Goal: Find specific page/section: Find specific page/section

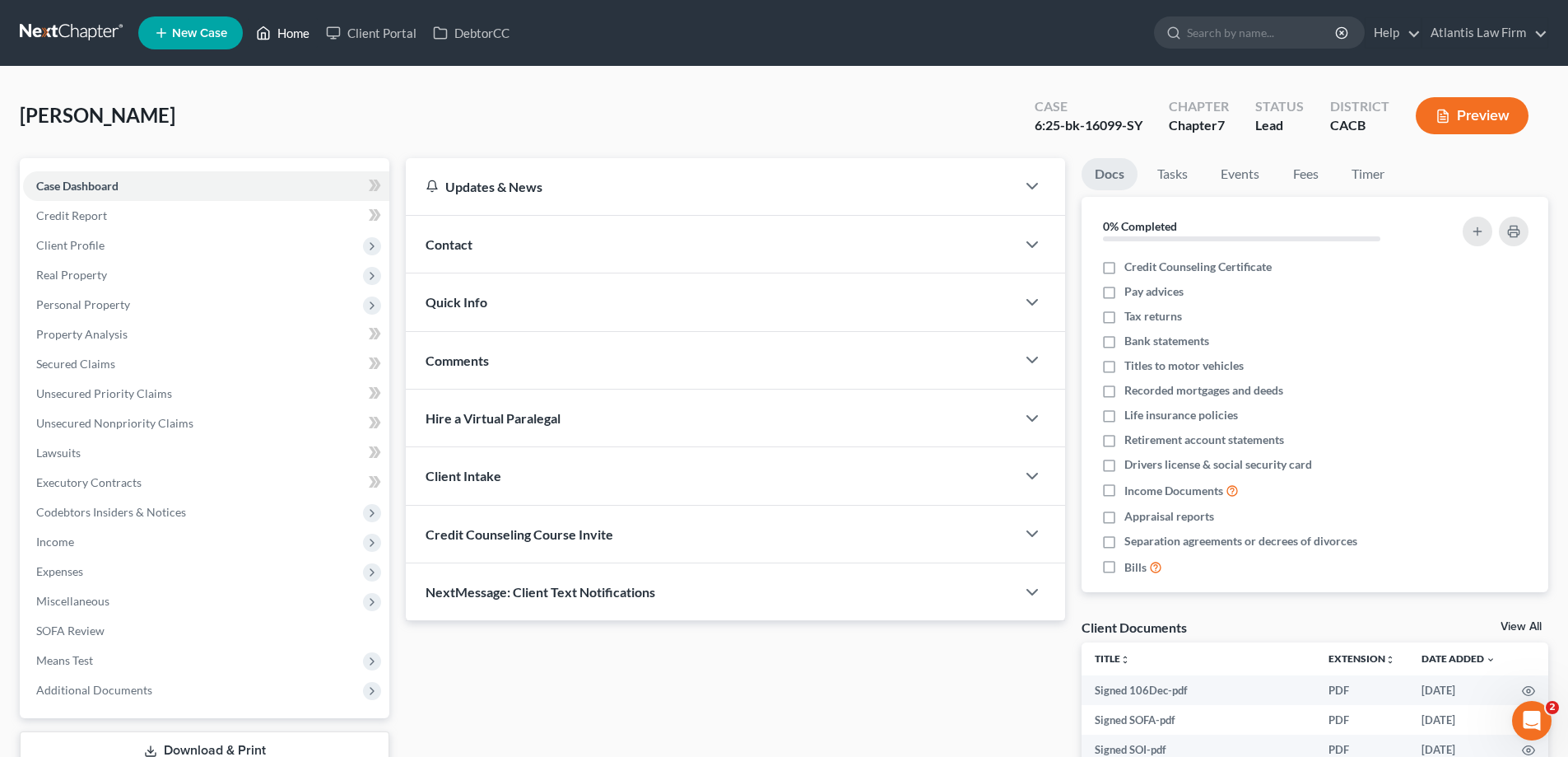
click at [318, 38] on link "Home" at bounding box center [282, 33] width 70 height 30
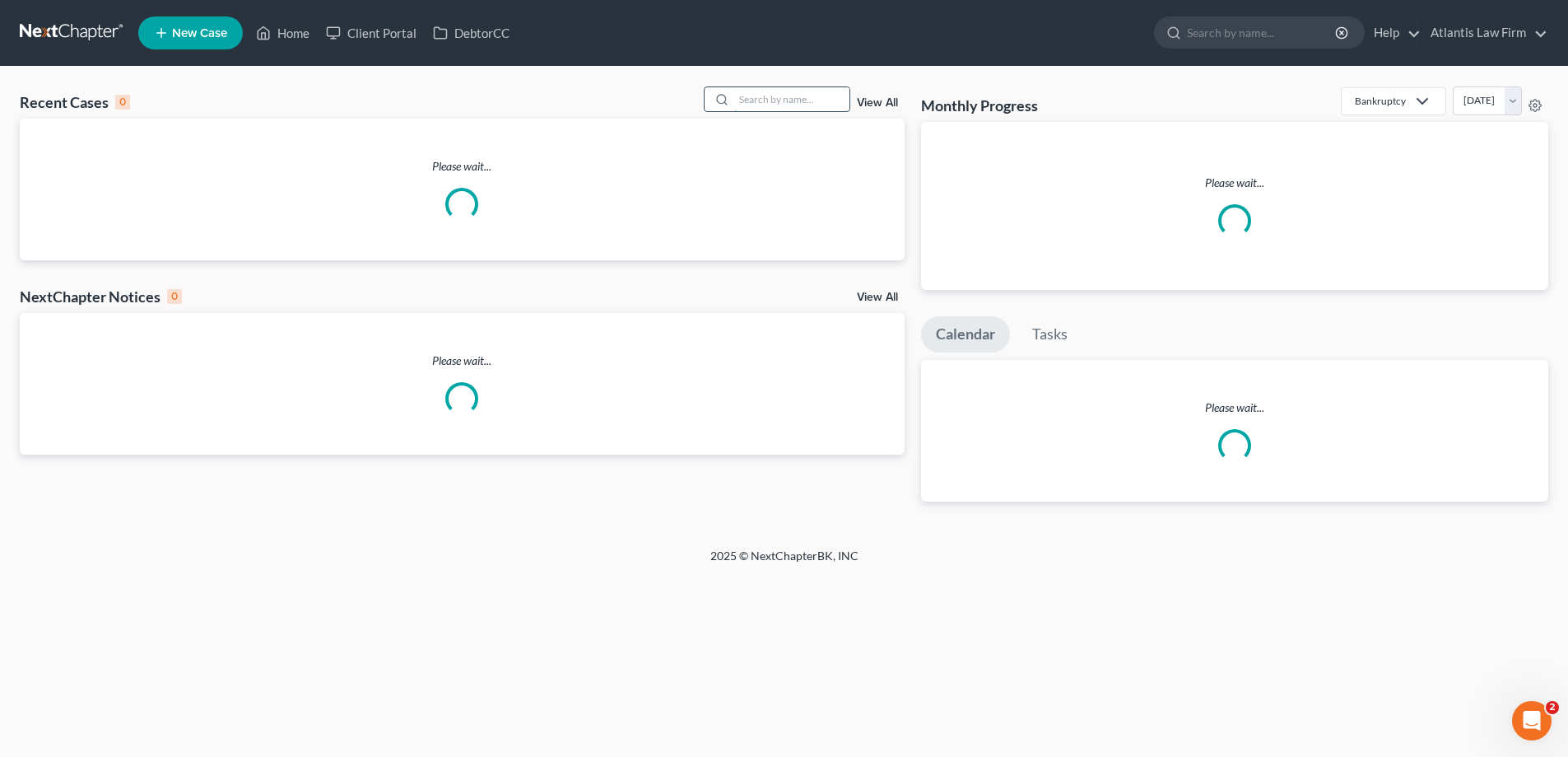
click at [748, 111] on input "search" at bounding box center [791, 99] width 116 height 24
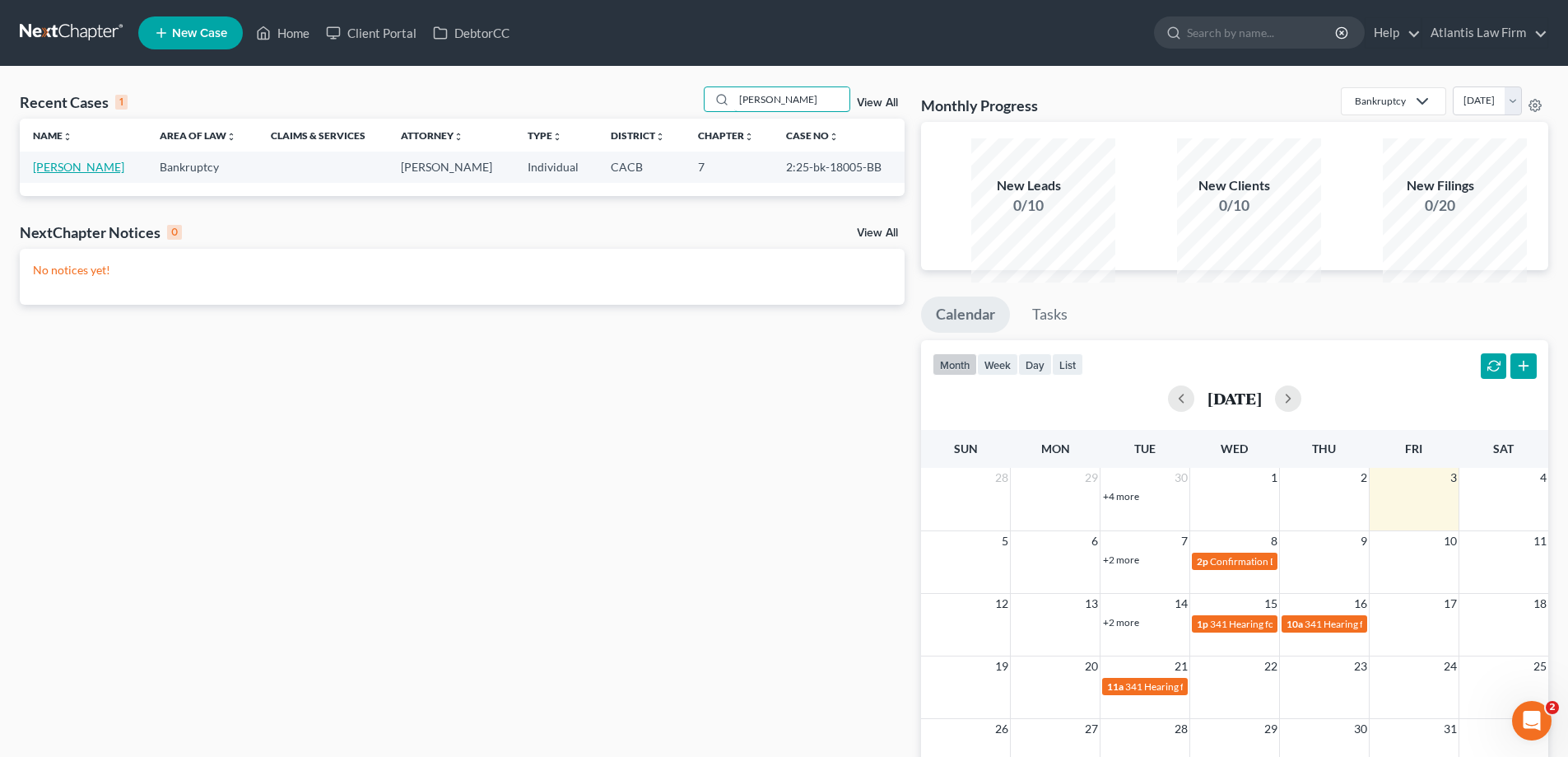
type input "[PERSON_NAME]"
click at [90, 174] on link "[PERSON_NAME]" at bounding box center [78, 166] width 91 height 14
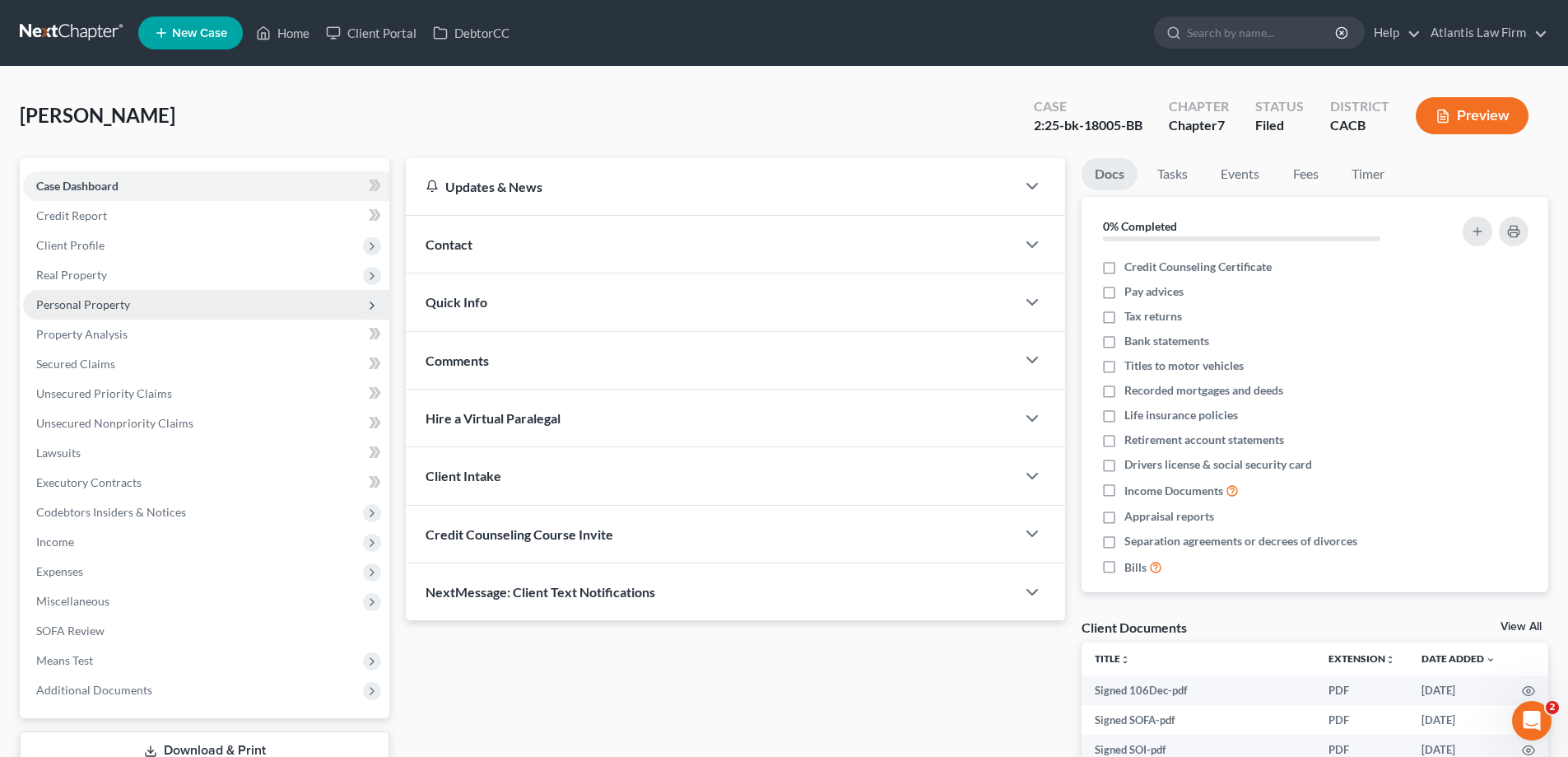
click at [122, 312] on span "Personal Property" at bounding box center [83, 303] width 94 height 14
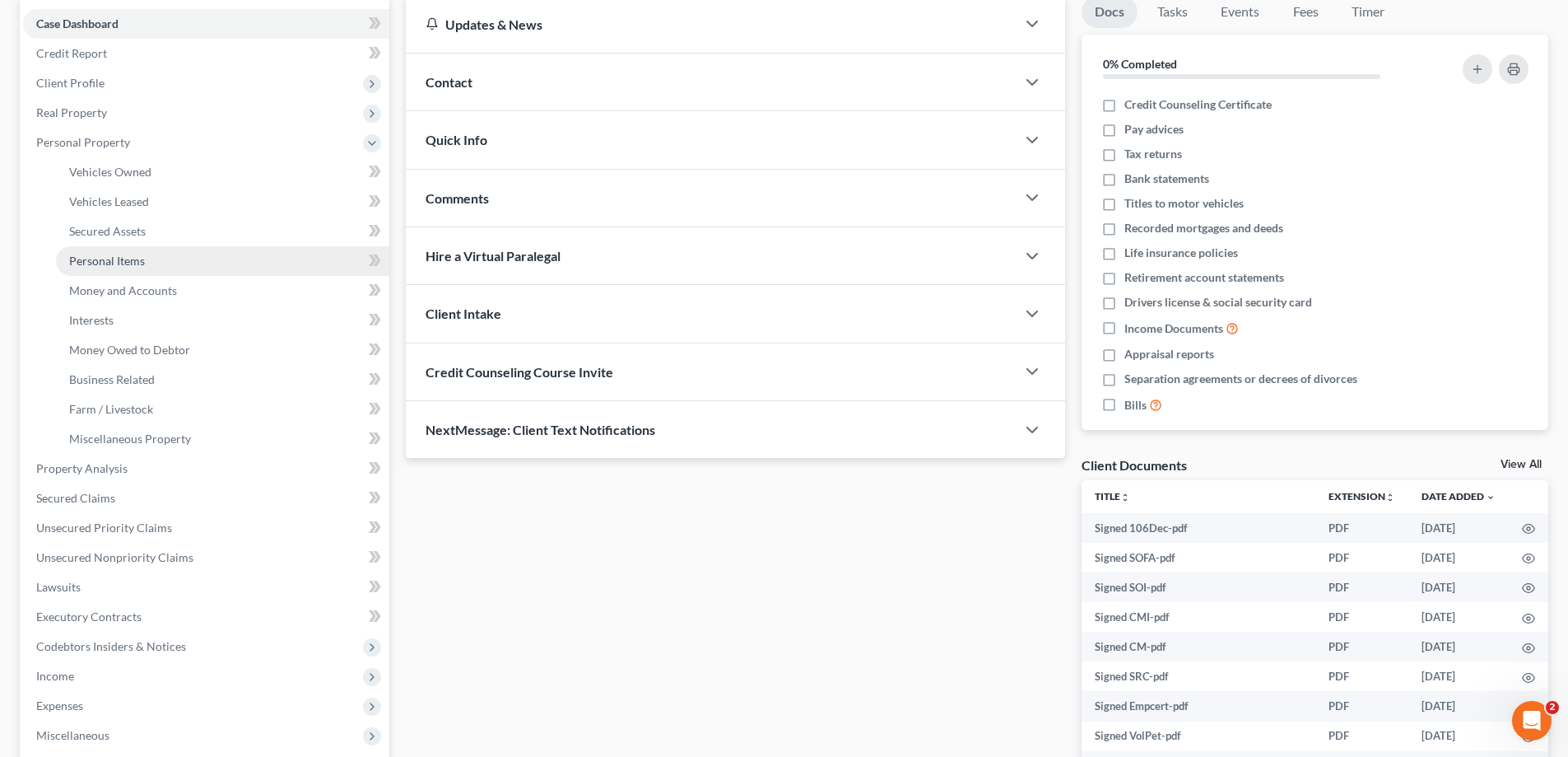
scroll to position [165, 0]
click at [162, 303] on link "Money and Accounts" at bounding box center [222, 288] width 333 height 30
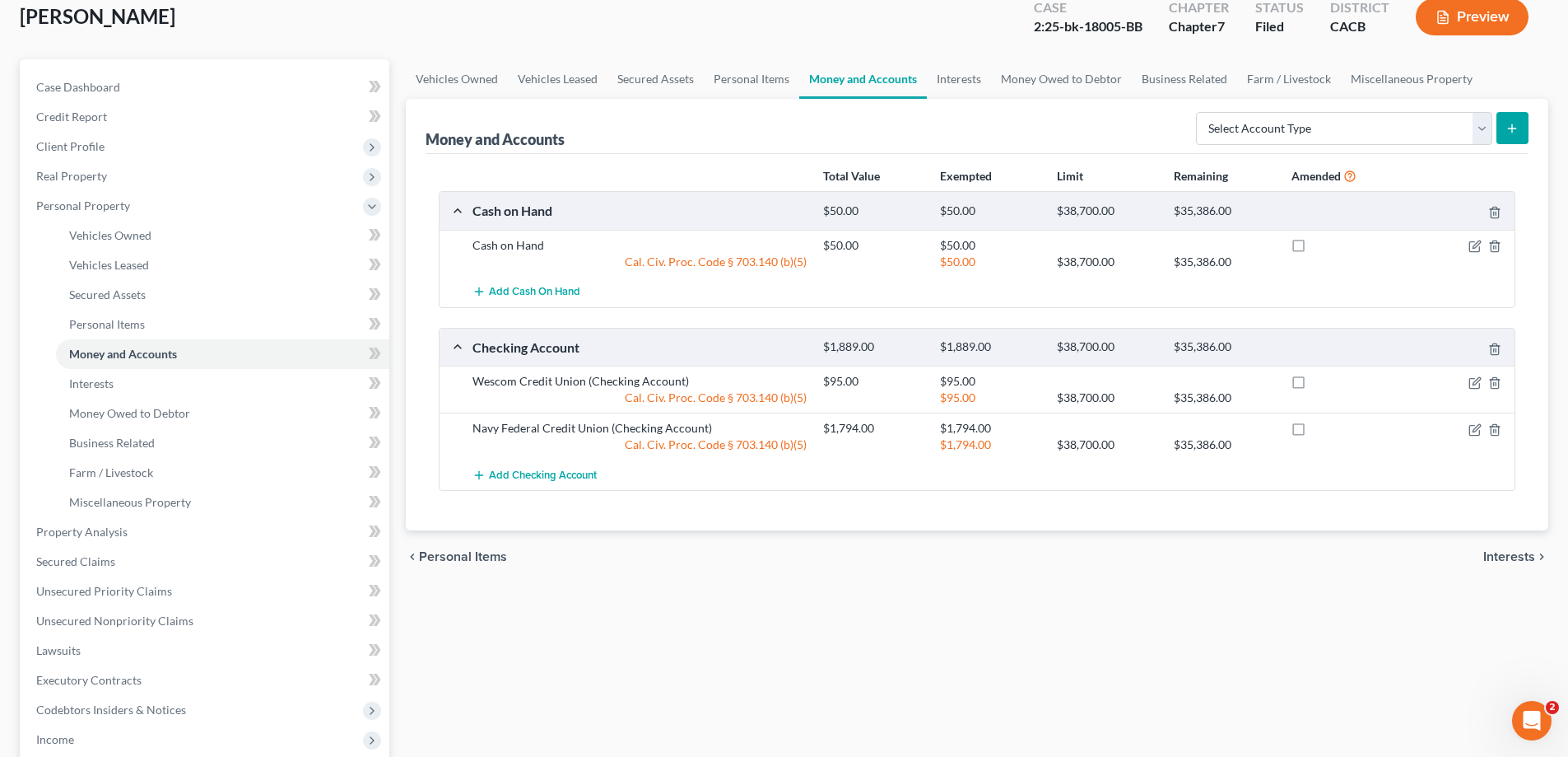
scroll to position [247, 0]
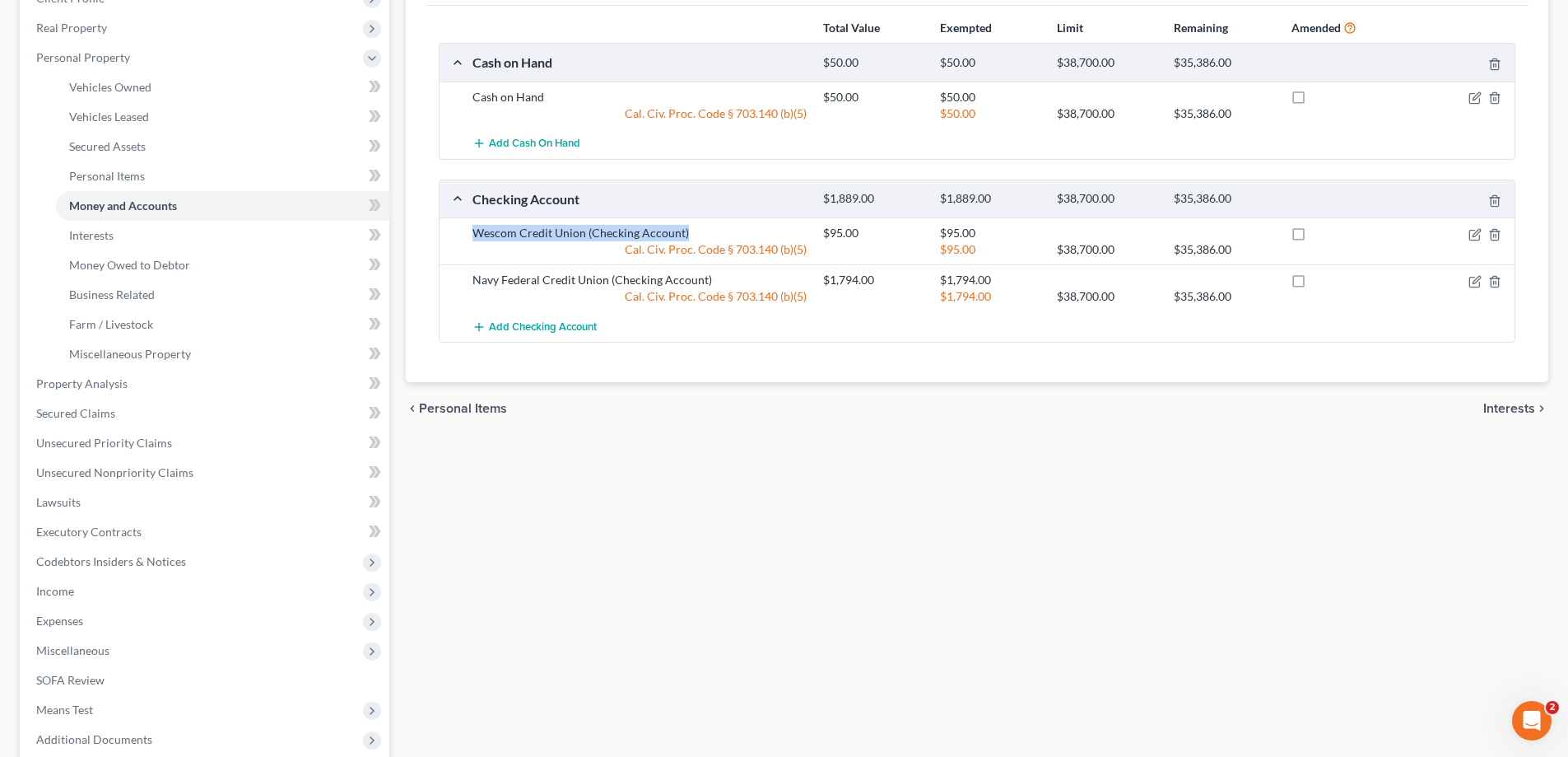
drag, startPoint x: 494, startPoint y: 393, endPoint x: 770, endPoint y: 391, distance: 276.0
click at [770, 241] on div "Wescom Credit Union (Checking Account)" at bounding box center [639, 233] width 351 height 16
copy div "Wescom Credit Union (Checking Account)"
